Goal: Transaction & Acquisition: Book appointment/travel/reservation

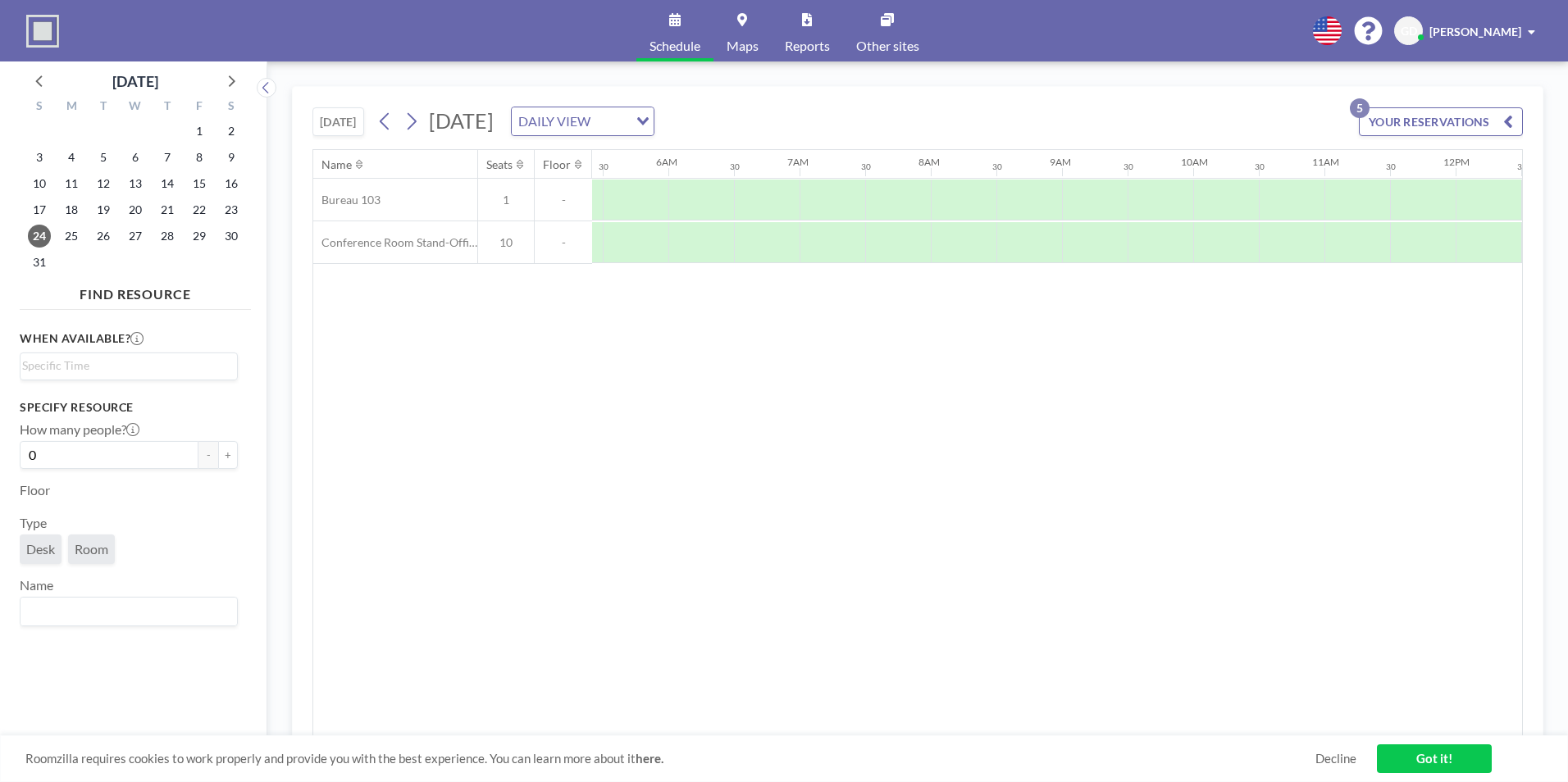
scroll to position [0, 984]
click at [1397, 127] on button "YOUR RESERVATIONS 5" at bounding box center [1440, 122] width 164 height 29
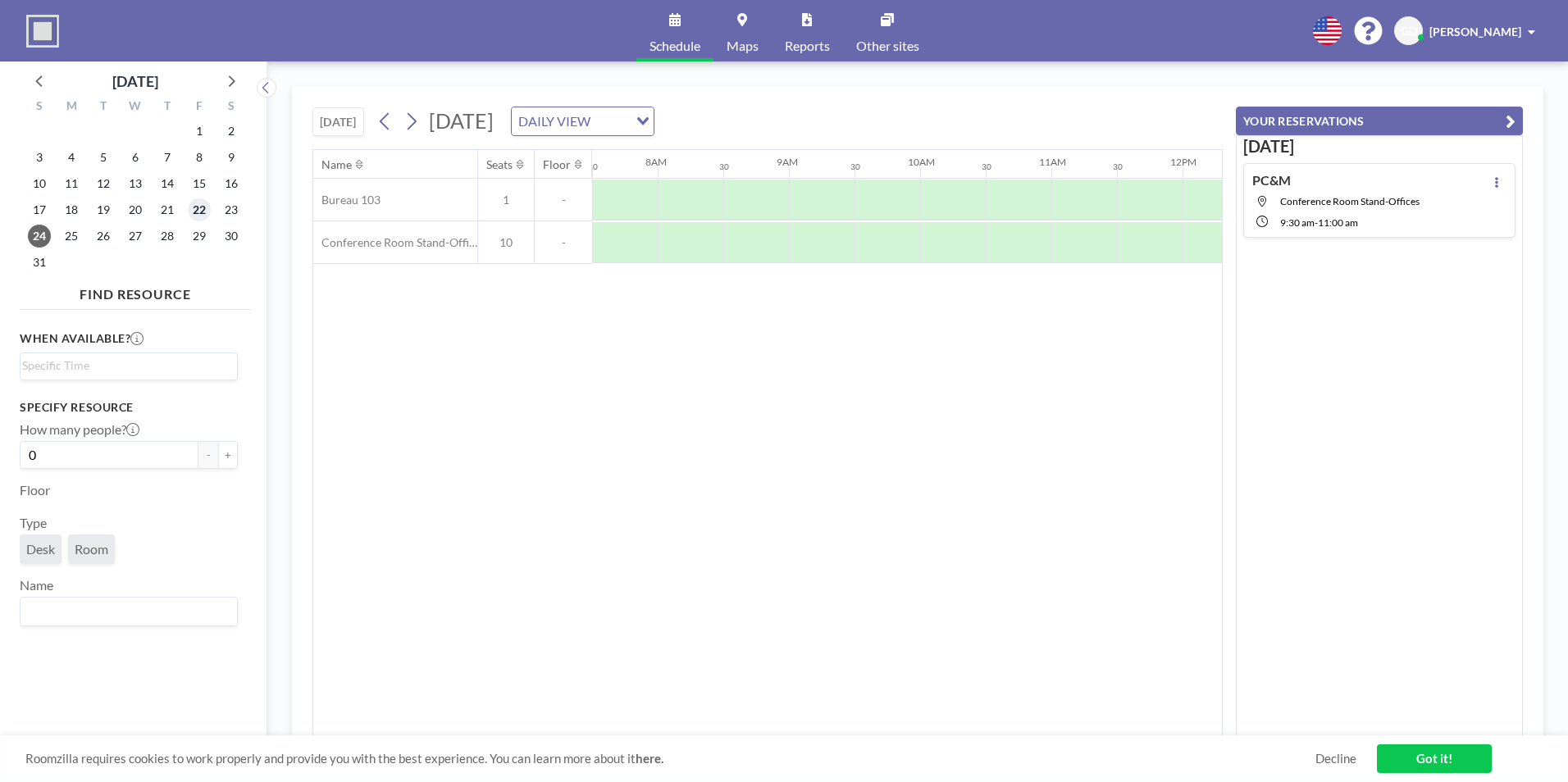
click at [204, 211] on span "22" at bounding box center [200, 210] width 23 height 23
drag, startPoint x: 769, startPoint y: 736, endPoint x: 817, endPoint y: 735, distance: 48.0
click at [817, 735] on div "Roomzilla requires cookies to work properly and provide you with the best exper…" at bounding box center [784, 759] width 1568 height 47
click at [1141, 205] on div at bounding box center [1153, 200] width 66 height 41
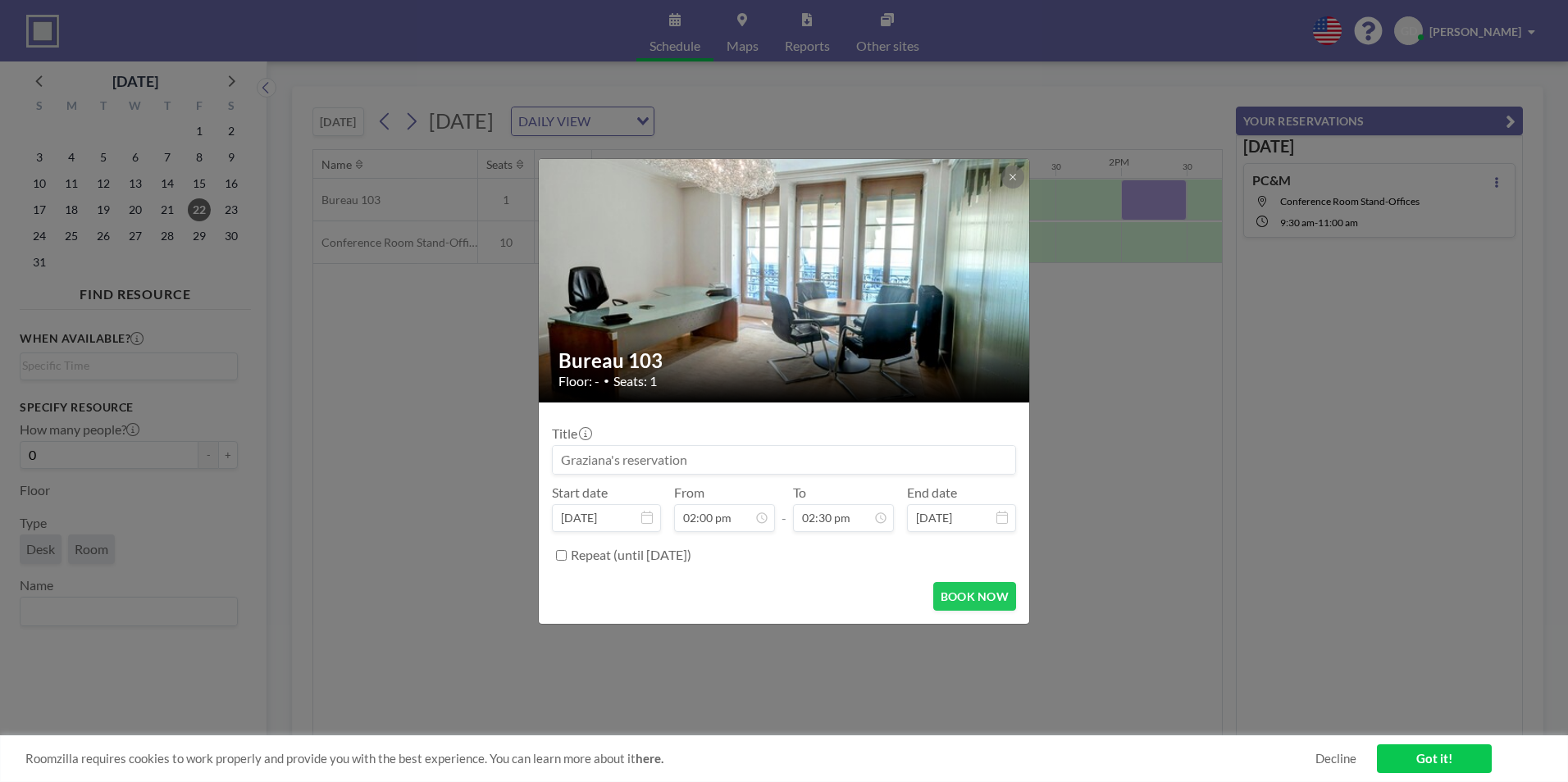
click at [1141, 205] on div "Bureau 103 Floor: - • Seats: 1 Title Start date [DATE] From 02:00 pm - To 02:30…" at bounding box center [784, 391] width 1568 height 782
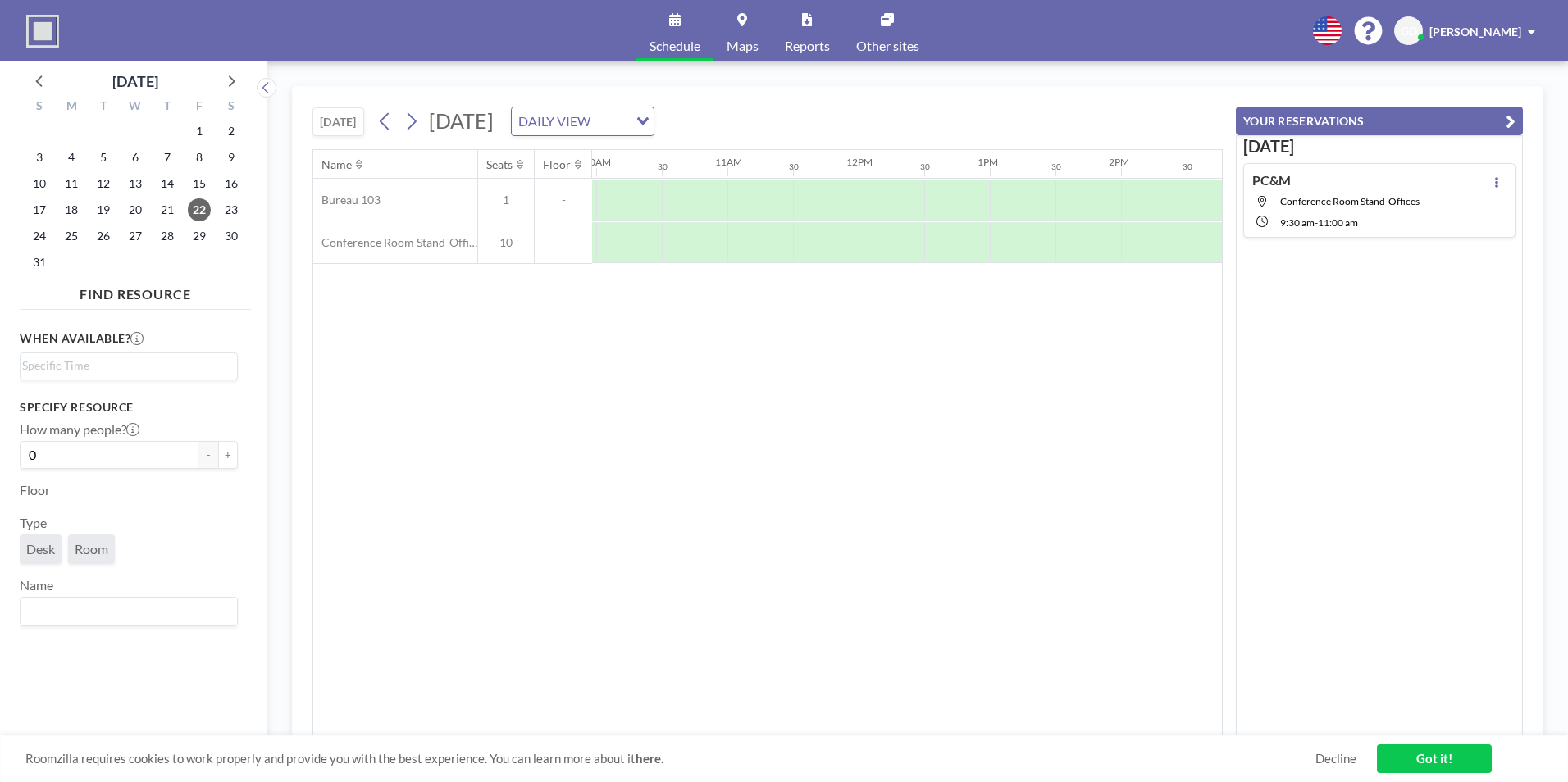
click at [1142, 236] on div at bounding box center [858, 242] width 3149 height 43
click at [1141, 247] on div at bounding box center [1153, 242] width 66 height 41
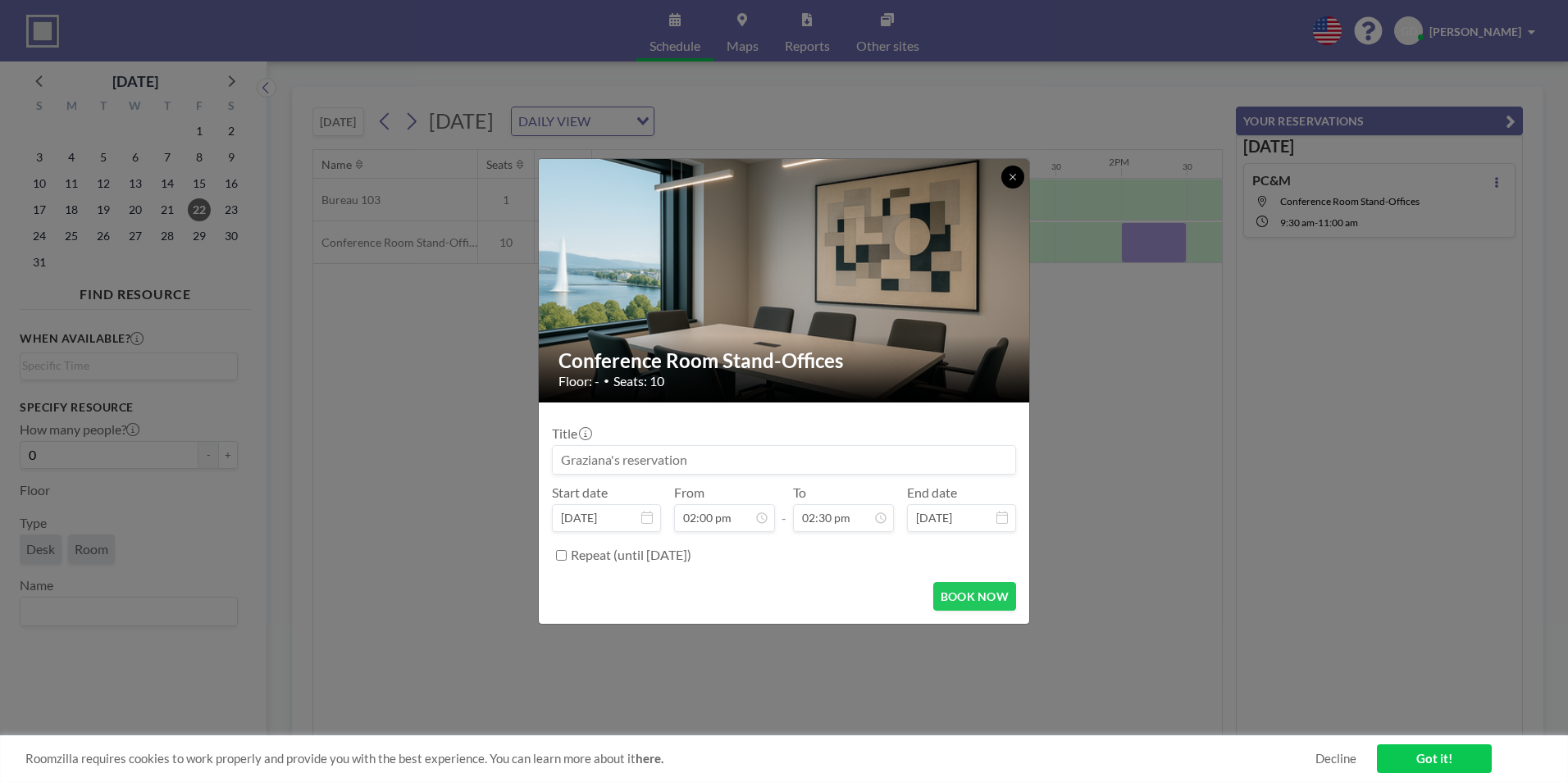
click at [1018, 173] on button at bounding box center [1013, 177] width 23 height 23
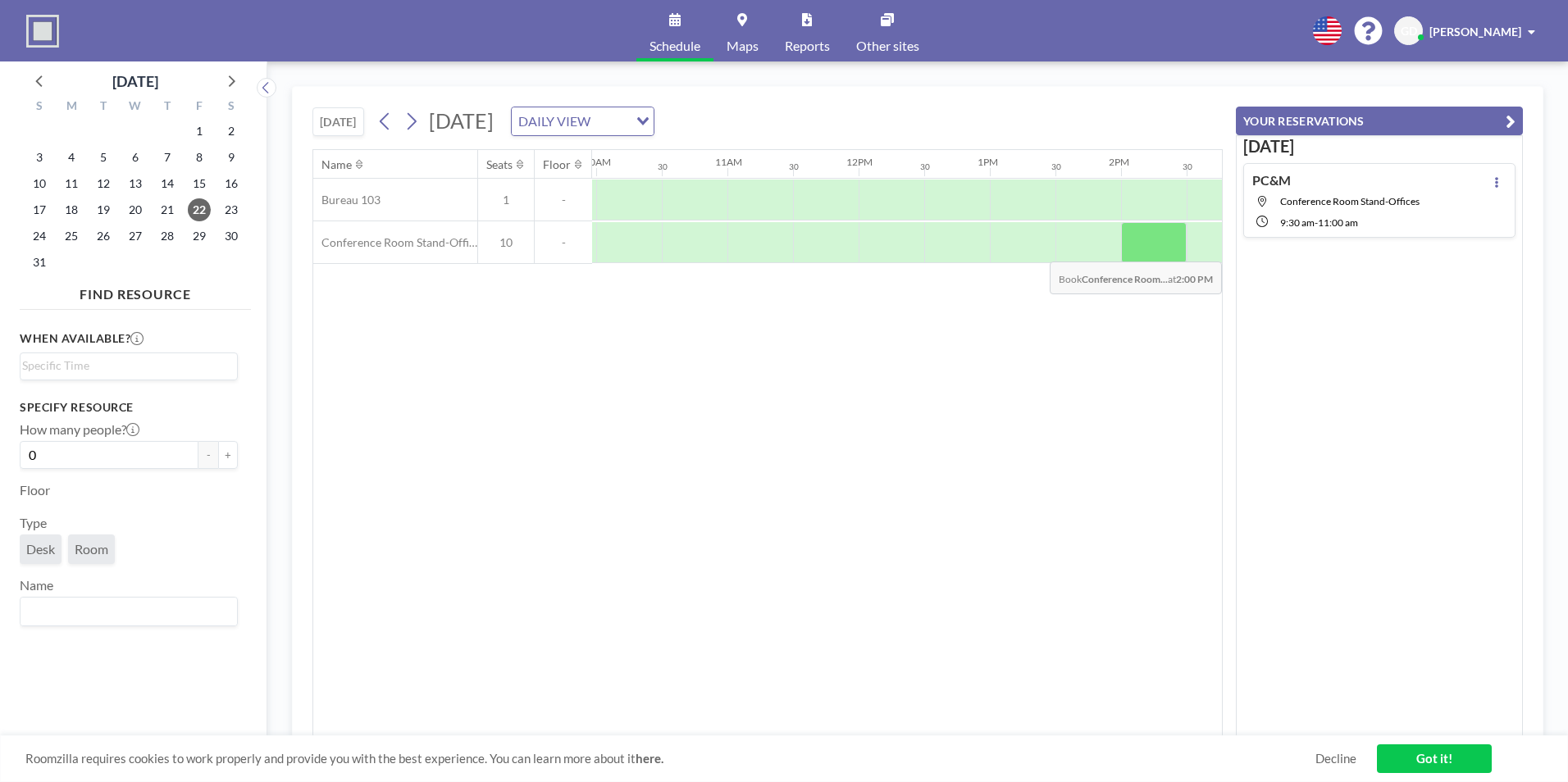
click at [1132, 249] on div at bounding box center [1153, 242] width 66 height 41
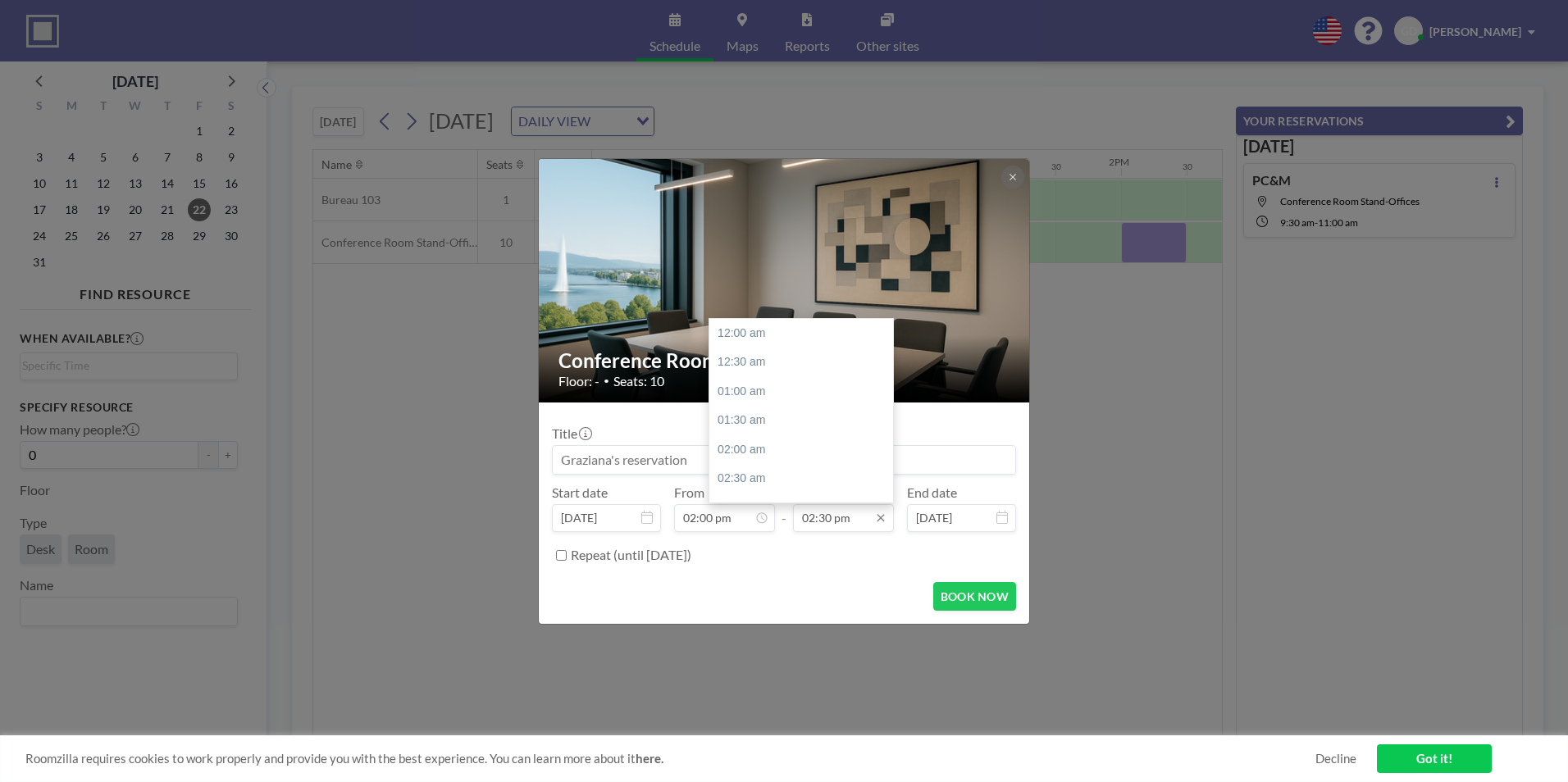
scroll to position [846, 0]
click at [834, 528] on input "02:30 pm" at bounding box center [843, 517] width 101 height 28
drag, startPoint x: 830, startPoint y: 520, endPoint x: 805, endPoint y: 513, distance: 26.0
click at [805, 513] on input "02:30 pm" at bounding box center [843, 517] width 101 height 28
click at [763, 423] on div "04:00 pm" at bounding box center [805, 422] width 192 height 29
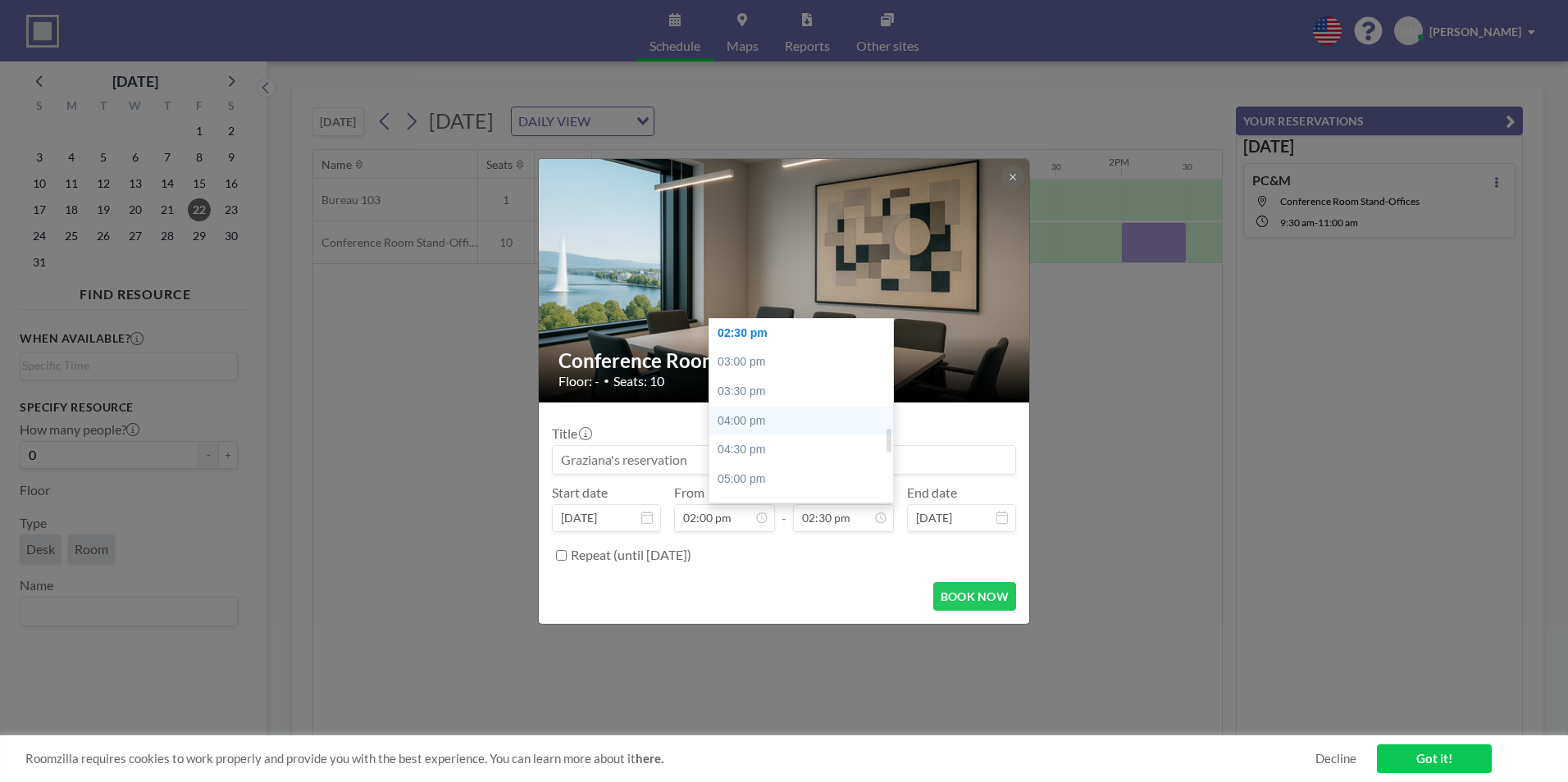
type input "04:00 pm"
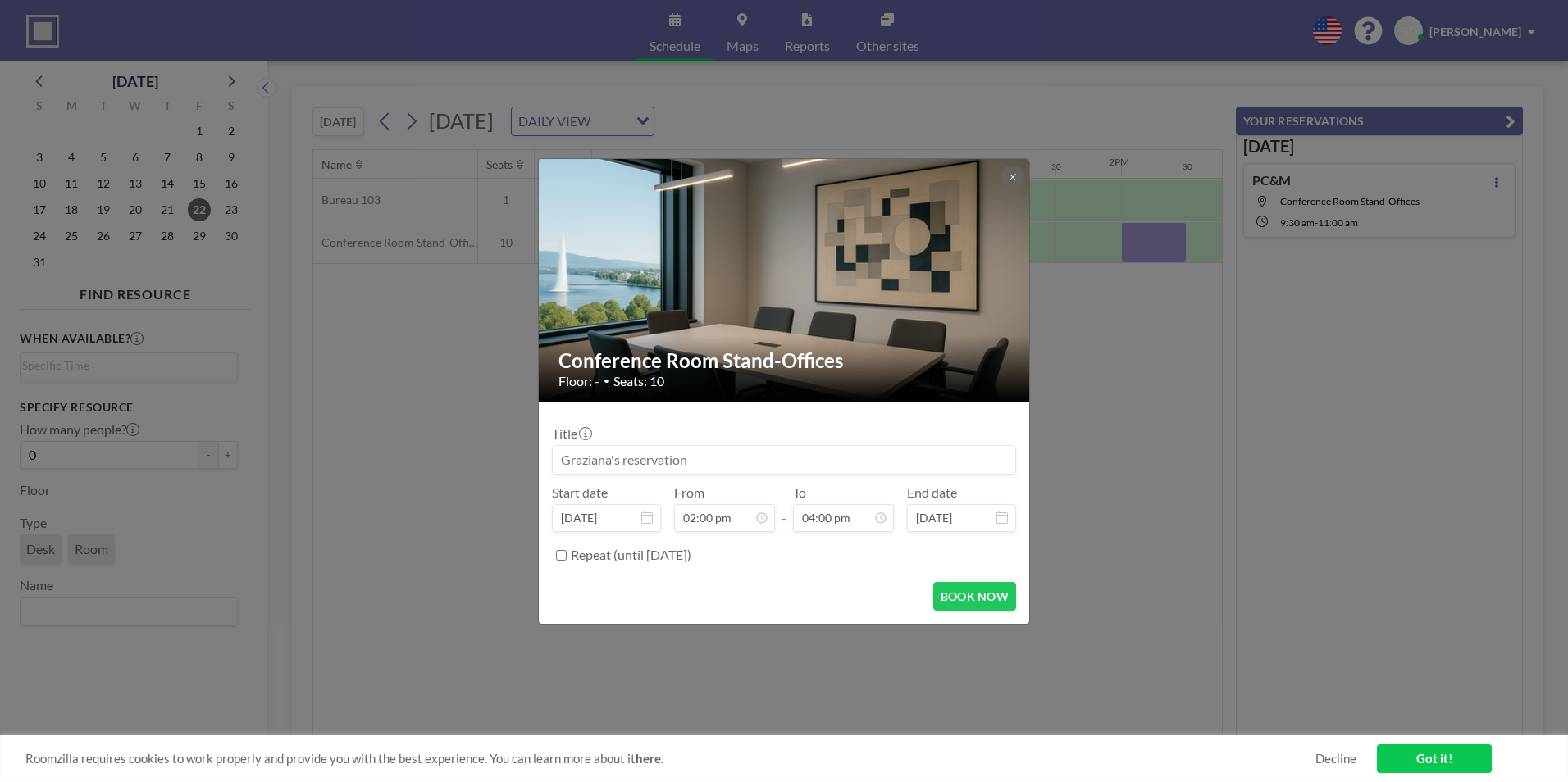
click at [706, 464] on input at bounding box center [783, 459] width 462 height 28
type input "PC&M"
click at [965, 599] on button "BOOK NOW" at bounding box center [974, 597] width 82 height 29
